Goal: Transaction & Acquisition: Purchase product/service

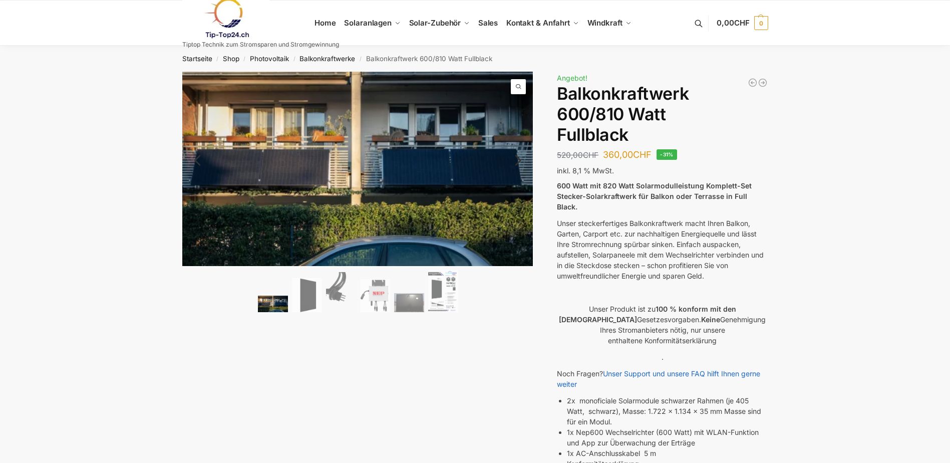
click at [268, 304] on img at bounding box center [273, 304] width 30 height 17
click at [312, 298] on img at bounding box center [307, 295] width 30 height 35
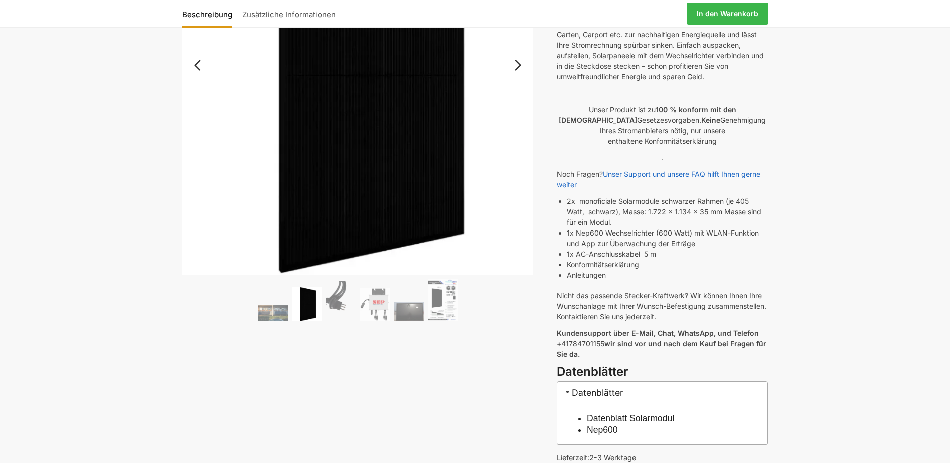
scroll to position [200, 0]
click at [337, 299] on img at bounding box center [341, 300] width 30 height 40
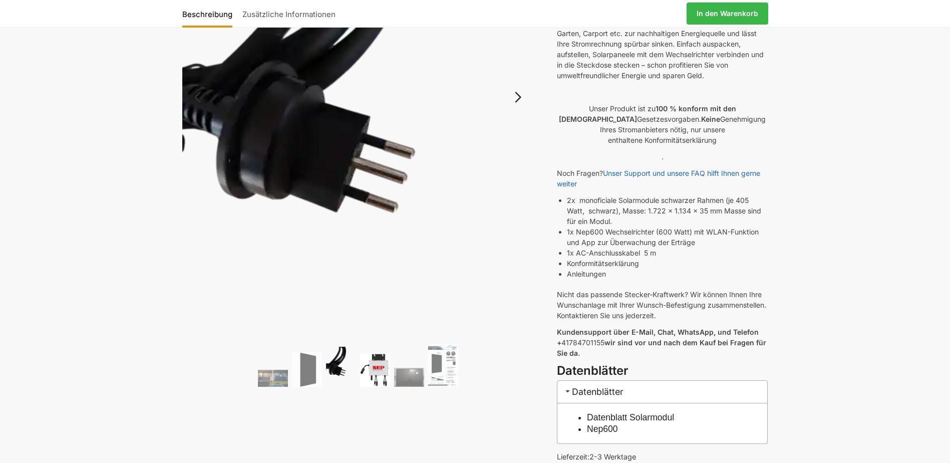
click at [380, 374] on img at bounding box center [375, 369] width 30 height 33
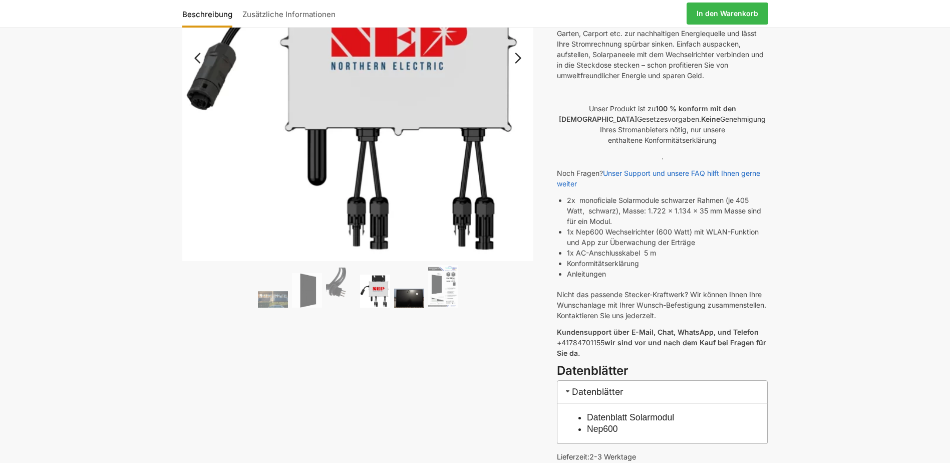
click at [410, 297] on img at bounding box center [409, 298] width 30 height 19
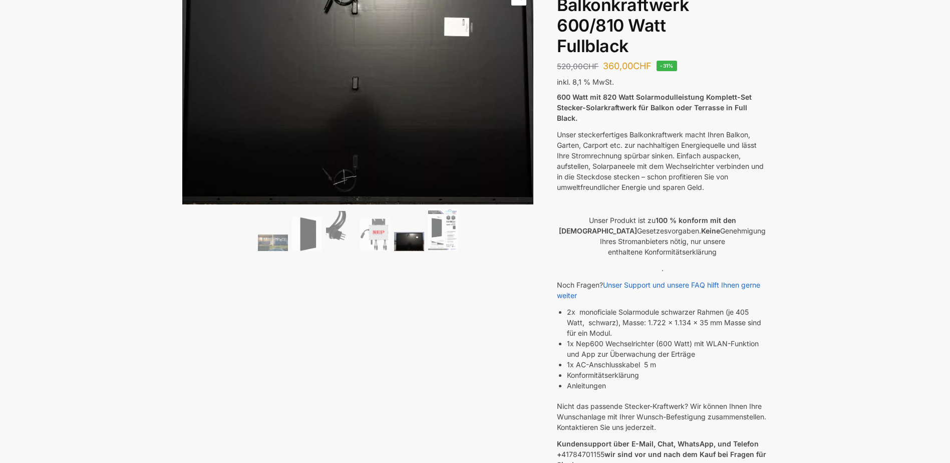
scroll to position [0, 0]
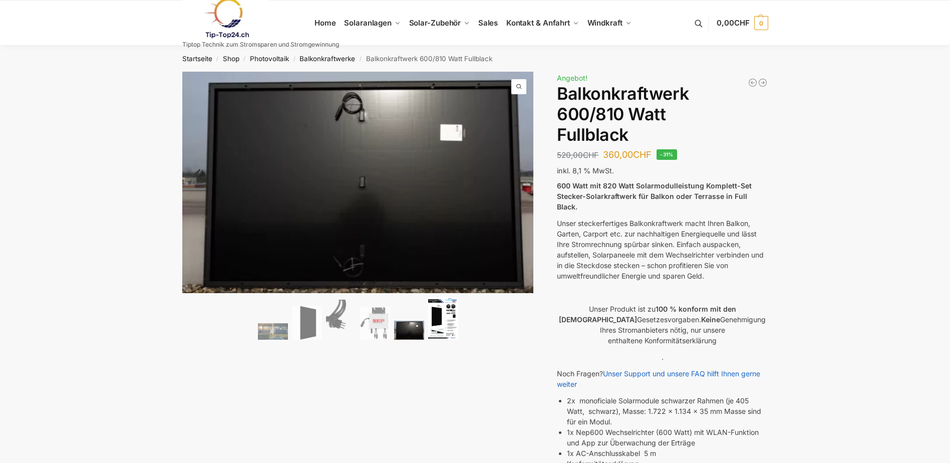
click at [447, 323] on img at bounding box center [443, 318] width 30 height 43
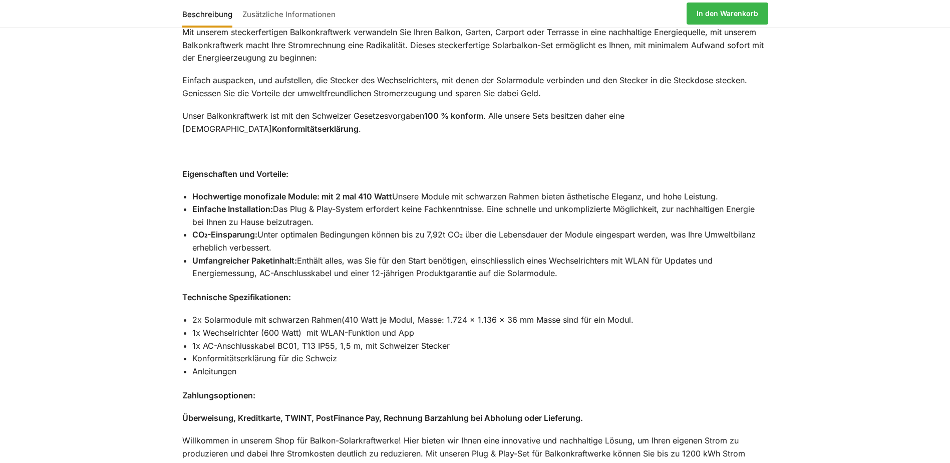
scroll to position [812, 0]
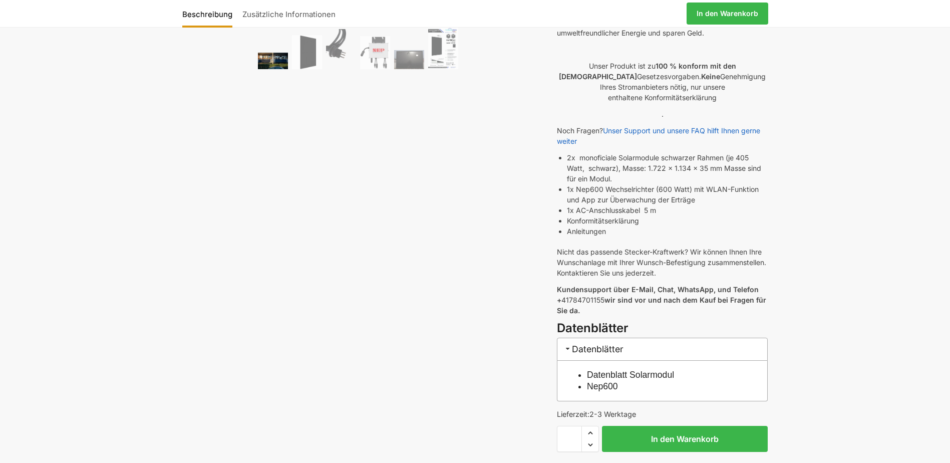
scroll to position [250, 0]
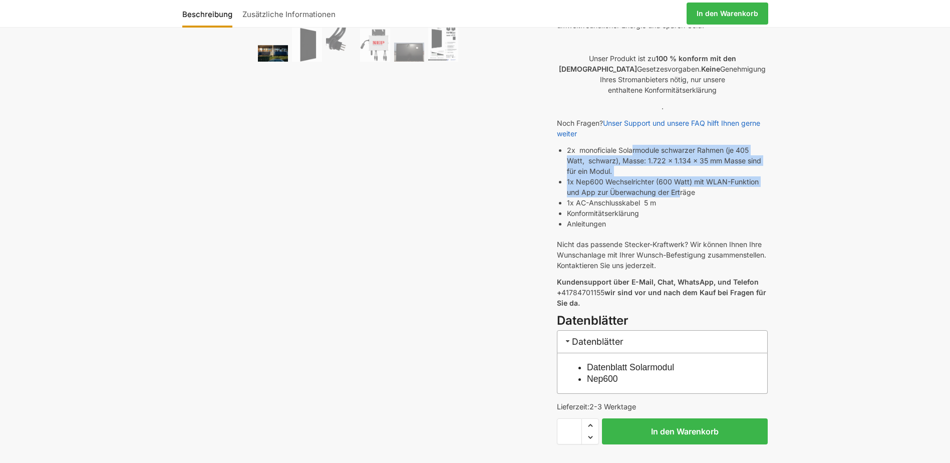
drag, startPoint x: 635, startPoint y: 137, endPoint x: 681, endPoint y: 183, distance: 64.8
click at [681, 183] on ul "2x monoficiale Solarmodule schwarzer Rahmen (je 405 Watt, schwarz), Masse: 1.72…" at bounding box center [667, 187] width 201 height 84
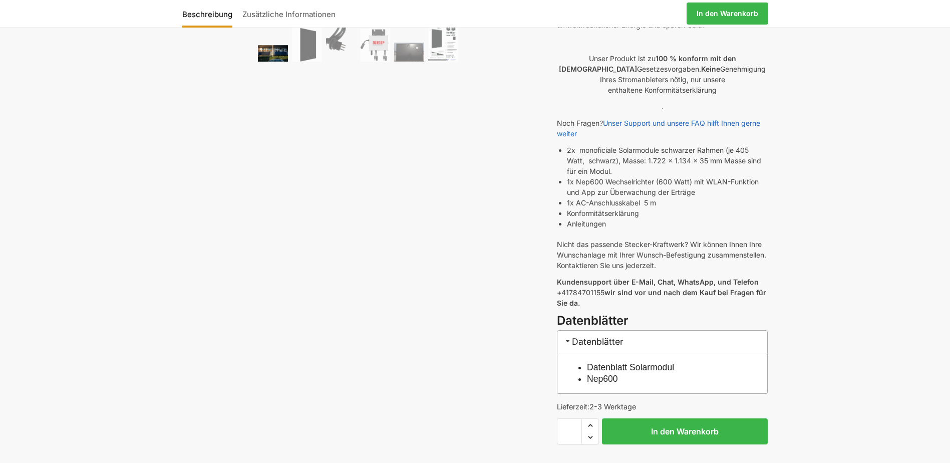
click at [481, 195] on div "🔍 Previous Next Beschreibung Zusätzliche Informationen 520,00 CHF Ursprüngliche…" at bounding box center [475, 160] width 628 height 679
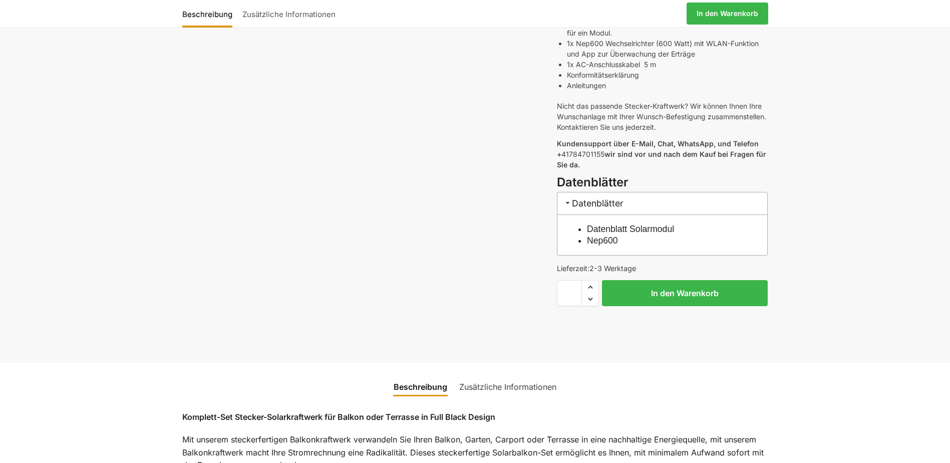
scroll to position [371, 0]
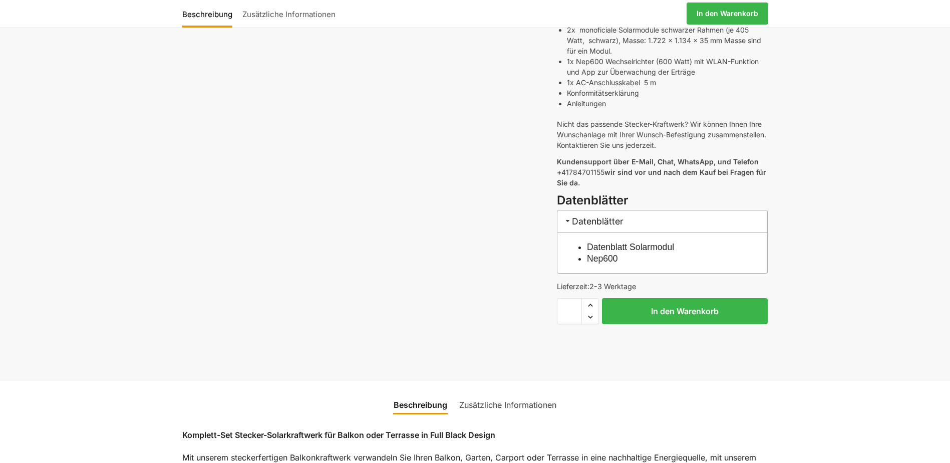
click at [616, 242] on link "Datenblatt Solarmodul" at bounding box center [630, 247] width 87 height 10
click at [605, 254] on link "Nep600" at bounding box center [602, 259] width 31 height 10
